Goal: Browse casually: Explore the website without a specific task or goal

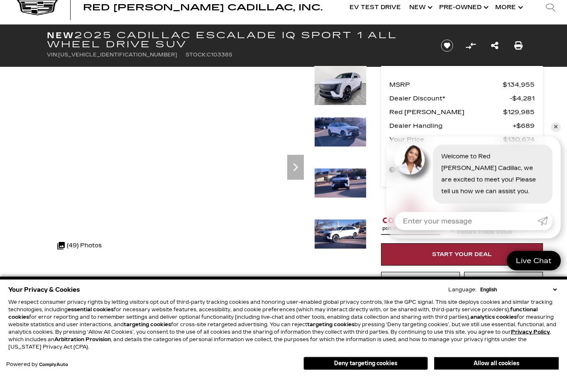
scroll to position [20, 0]
click at [302, 163] on icon "Next" at bounding box center [295, 167] width 17 height 17
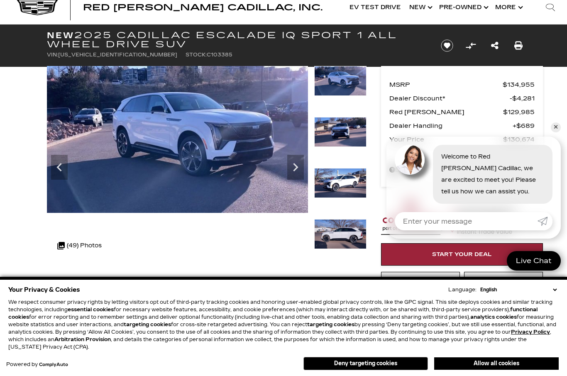
click at [302, 167] on icon "Next" at bounding box center [295, 167] width 17 height 17
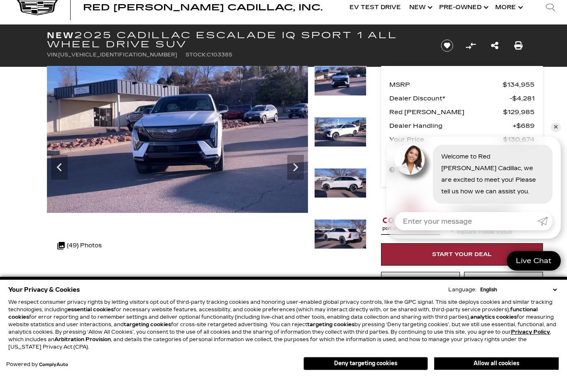
click at [299, 169] on icon "Next" at bounding box center [295, 167] width 17 height 17
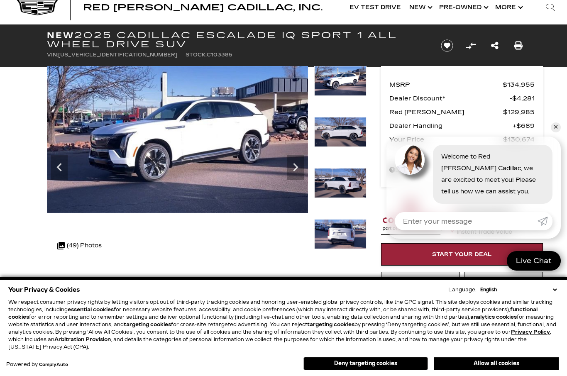
click at [297, 165] on icon "Next" at bounding box center [295, 167] width 17 height 17
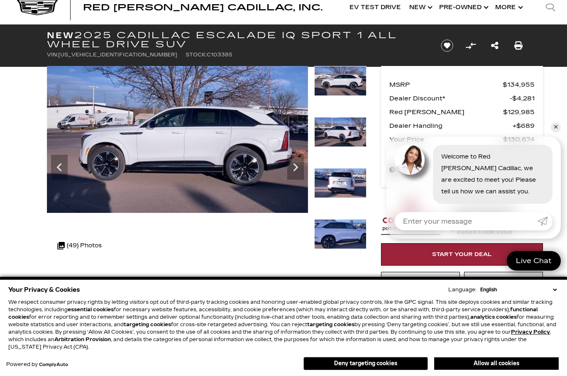
click at [302, 166] on icon "Next" at bounding box center [295, 167] width 17 height 17
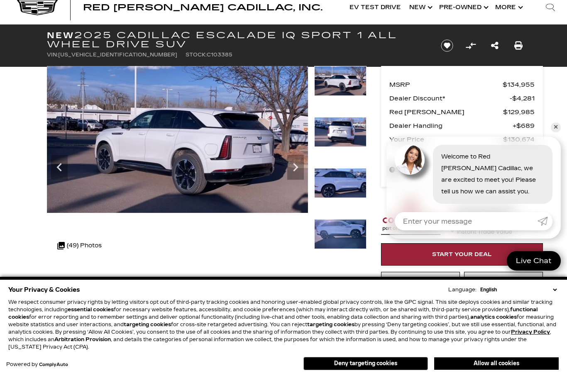
click at [301, 165] on icon "Next" at bounding box center [295, 167] width 17 height 17
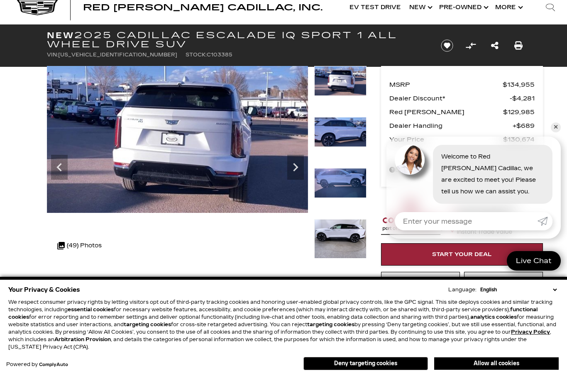
scroll to position [27, 0]
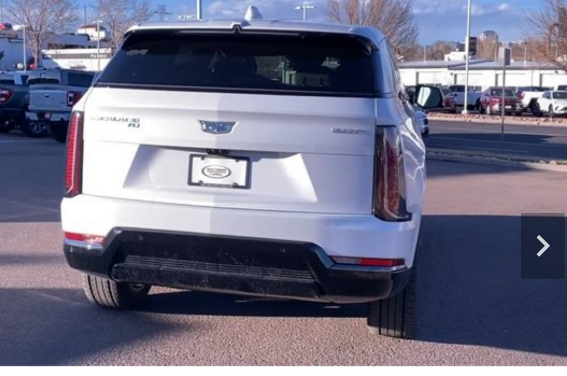
click at [287, 152] on icon "Next" at bounding box center [295, 160] width 17 height 17
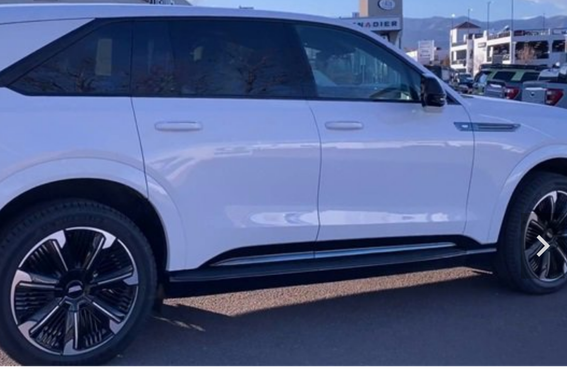
click at [293, 157] on icon "Next" at bounding box center [295, 161] width 5 height 8
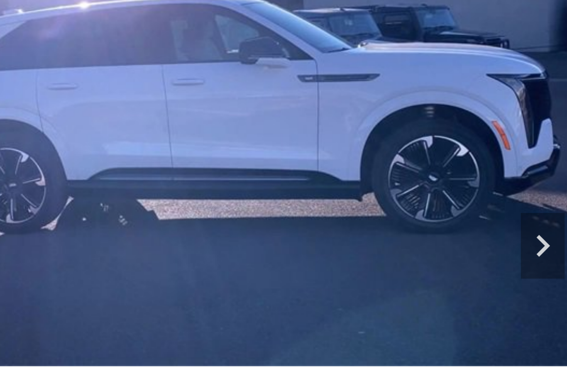
click at [293, 157] on icon "Next" at bounding box center [295, 161] width 5 height 8
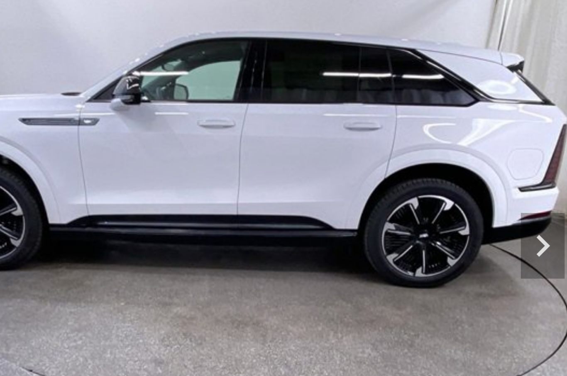
click at [287, 152] on icon "Next" at bounding box center [295, 160] width 17 height 17
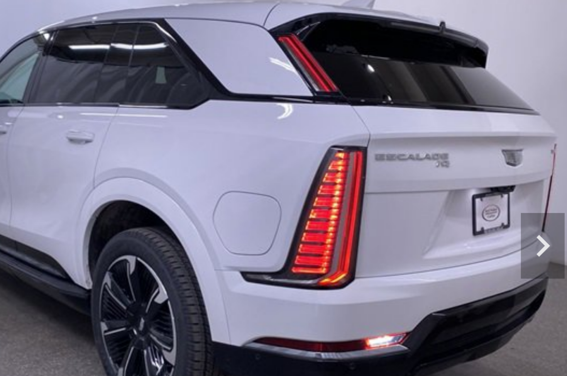
click at [287, 152] on icon "Next" at bounding box center [295, 160] width 17 height 17
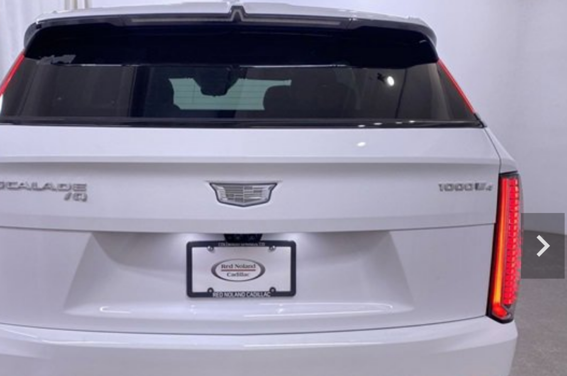
click at [287, 152] on icon "Next" at bounding box center [295, 160] width 17 height 17
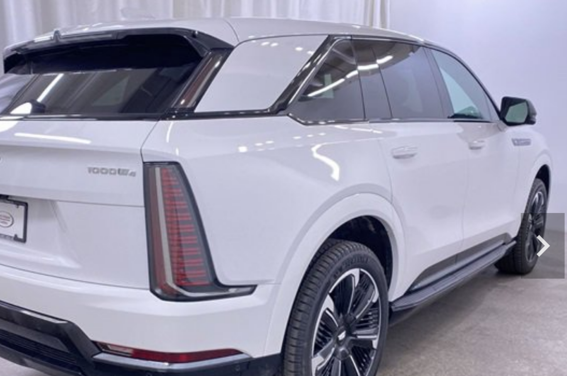
click at [287, 152] on icon "Next" at bounding box center [295, 160] width 17 height 17
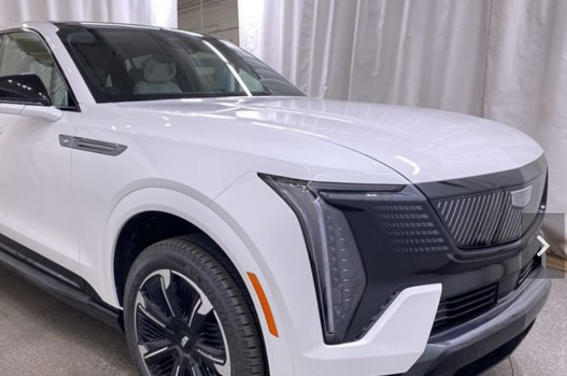
click at [287, 152] on icon "Next" at bounding box center [295, 160] width 17 height 17
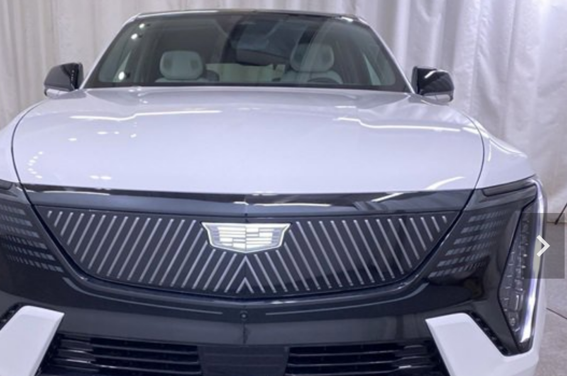
click at [293, 157] on icon "Next" at bounding box center [295, 161] width 5 height 8
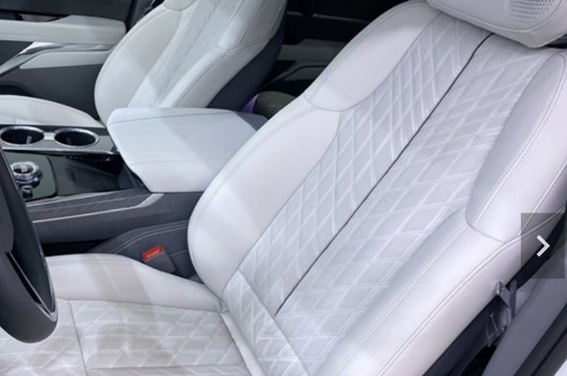
click at [287, 152] on icon "Next" at bounding box center [295, 160] width 17 height 17
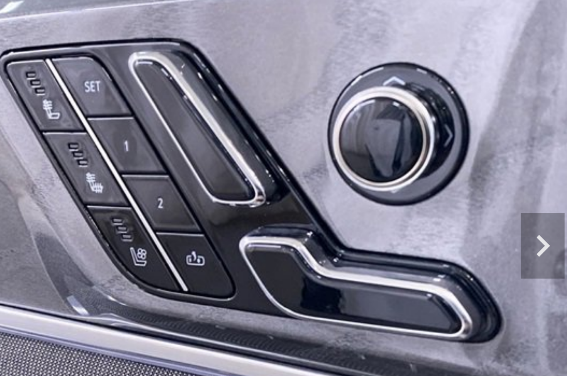
click at [293, 157] on icon "Next" at bounding box center [295, 161] width 5 height 8
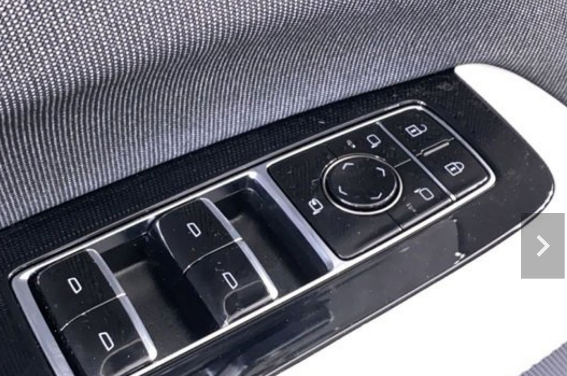
click at [287, 152] on icon "Next" at bounding box center [295, 160] width 17 height 17
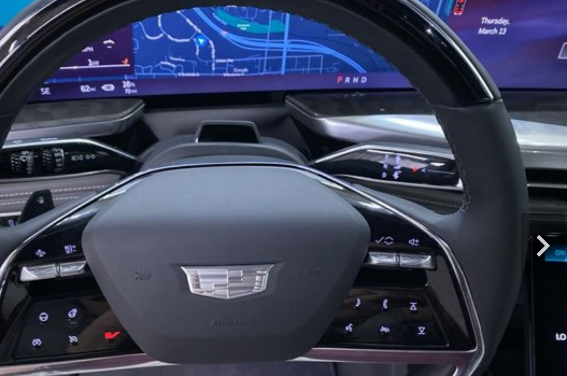
click at [287, 152] on icon "Next" at bounding box center [295, 160] width 17 height 17
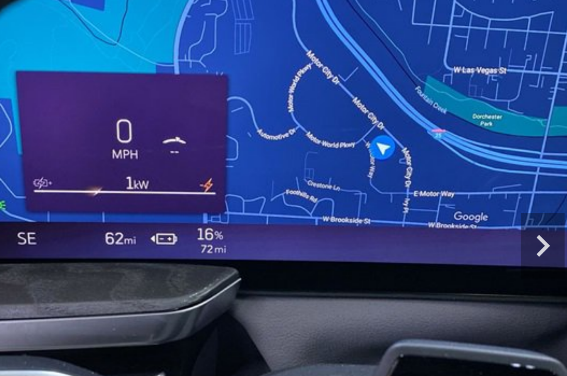
click at [287, 152] on icon "Next" at bounding box center [295, 160] width 17 height 17
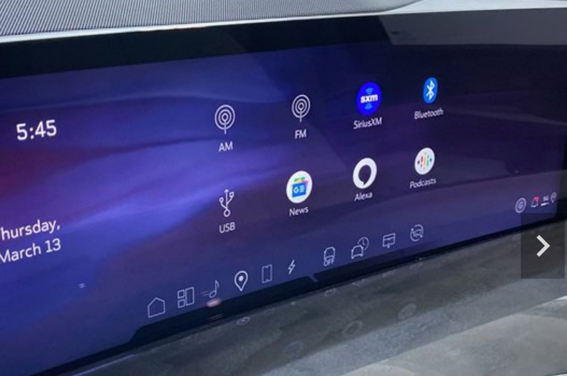
click at [287, 152] on icon "Next" at bounding box center [295, 160] width 17 height 17
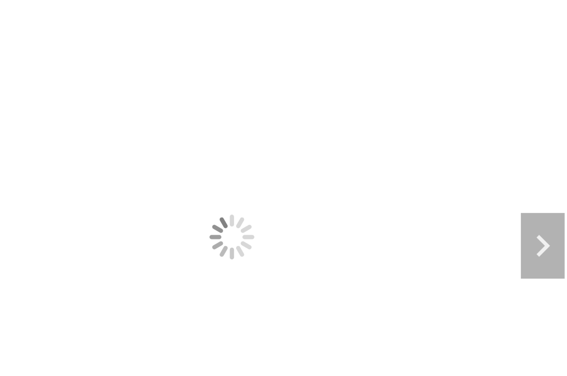
click at [287, 152] on icon "Next" at bounding box center [295, 160] width 17 height 17
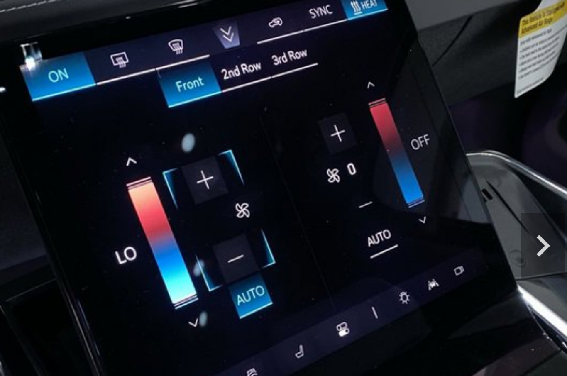
click at [287, 152] on icon "Next" at bounding box center [295, 160] width 17 height 17
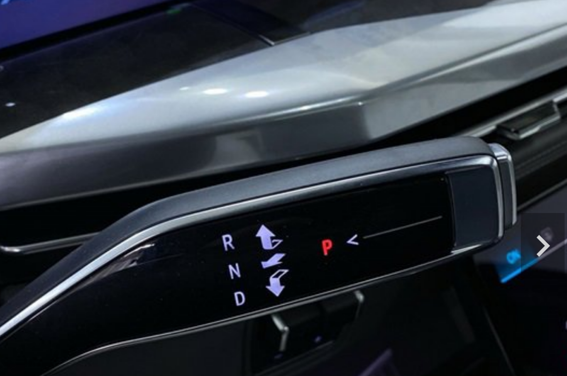
click at [287, 152] on icon "Next" at bounding box center [295, 160] width 17 height 17
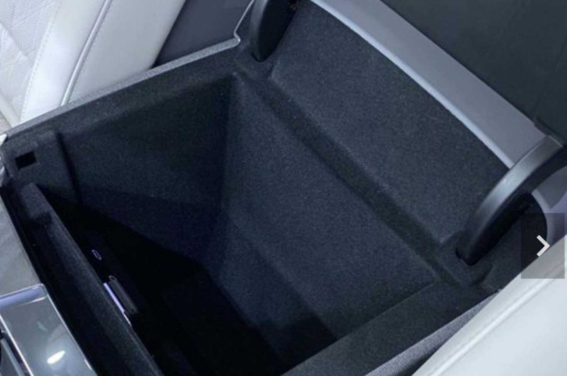
click at [287, 152] on icon "Next" at bounding box center [295, 160] width 17 height 17
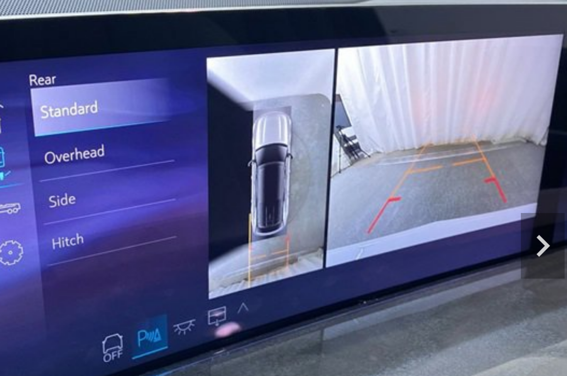
click at [287, 152] on icon "Next" at bounding box center [295, 160] width 17 height 17
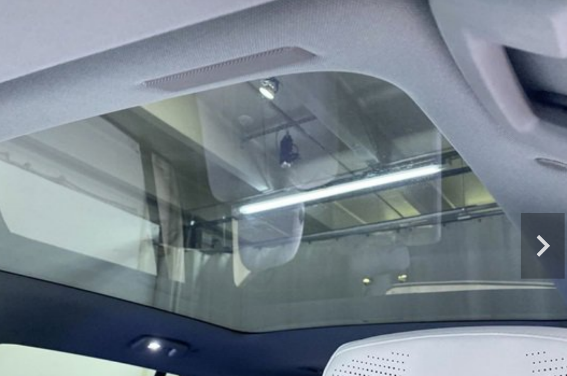
click at [287, 152] on icon "Next" at bounding box center [295, 160] width 17 height 17
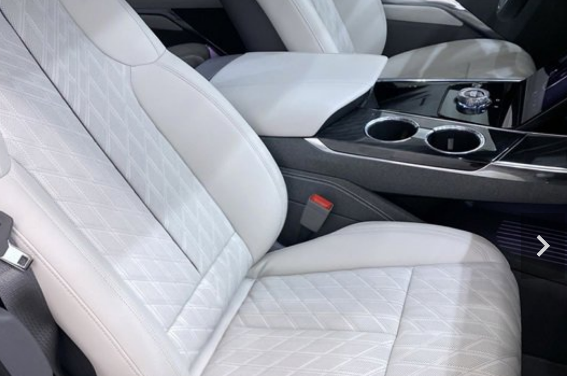
click at [287, 152] on icon "Next" at bounding box center [295, 160] width 17 height 17
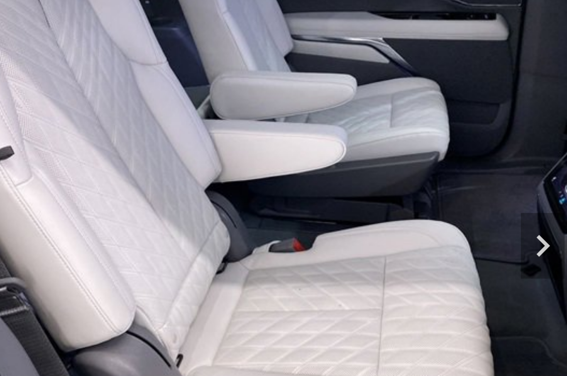
click at [287, 152] on icon "Next" at bounding box center [295, 160] width 17 height 17
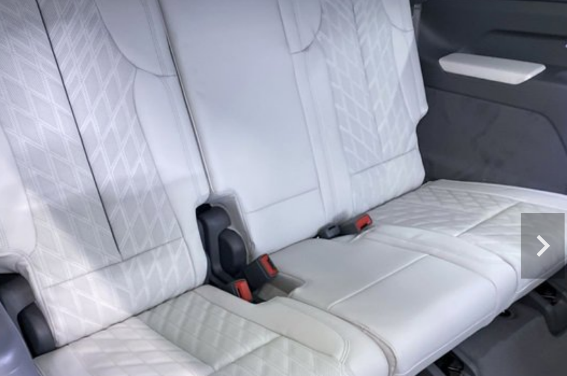
click at [287, 152] on icon "Next" at bounding box center [295, 160] width 17 height 17
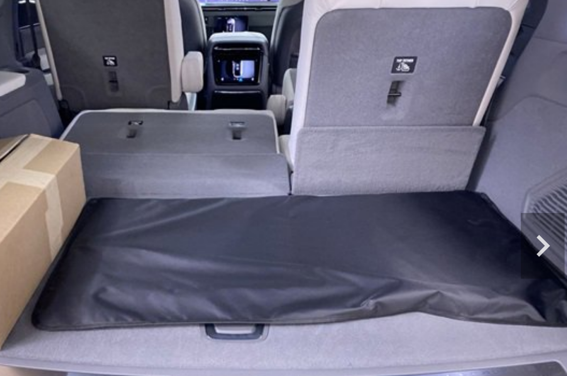
click at [287, 152] on icon "Next" at bounding box center [295, 160] width 17 height 17
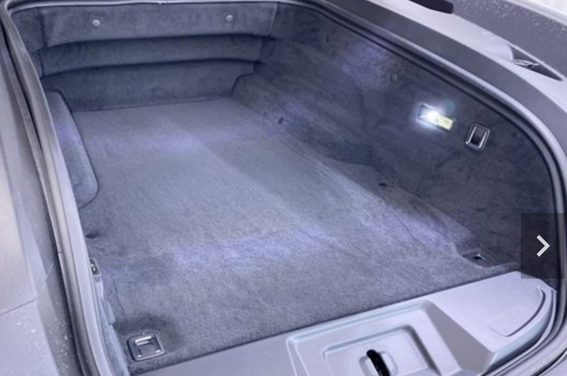
click at [287, 152] on icon "Next" at bounding box center [295, 160] width 17 height 17
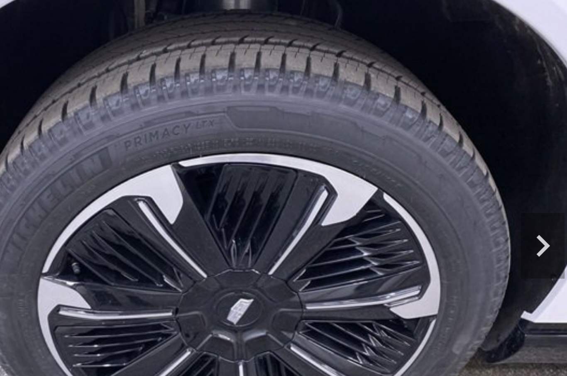
click at [287, 152] on icon "Next" at bounding box center [295, 160] width 17 height 17
